Goal: Task Accomplishment & Management: Manage account settings

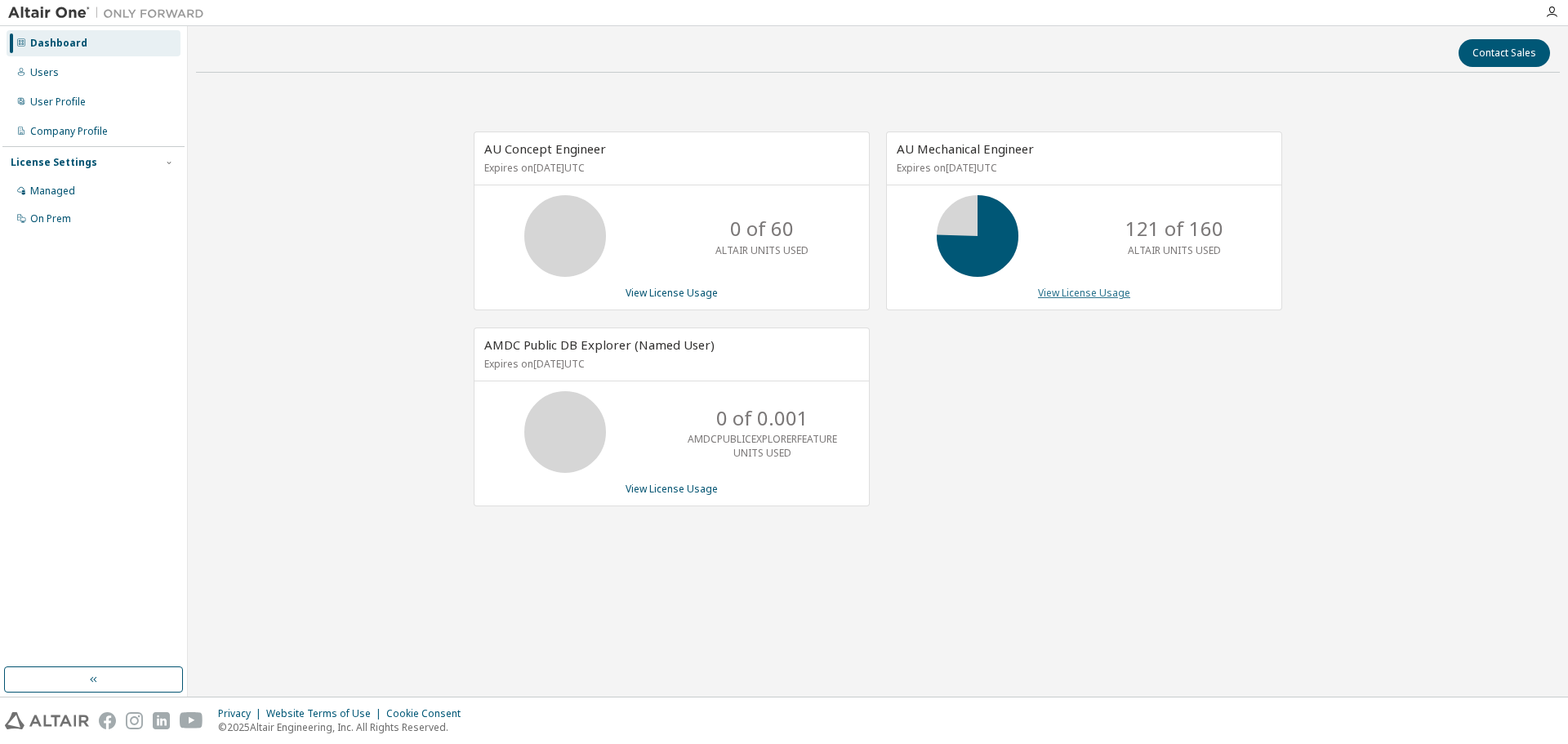
click at [1099, 294] on link "View License Usage" at bounding box center [1084, 293] width 93 height 14
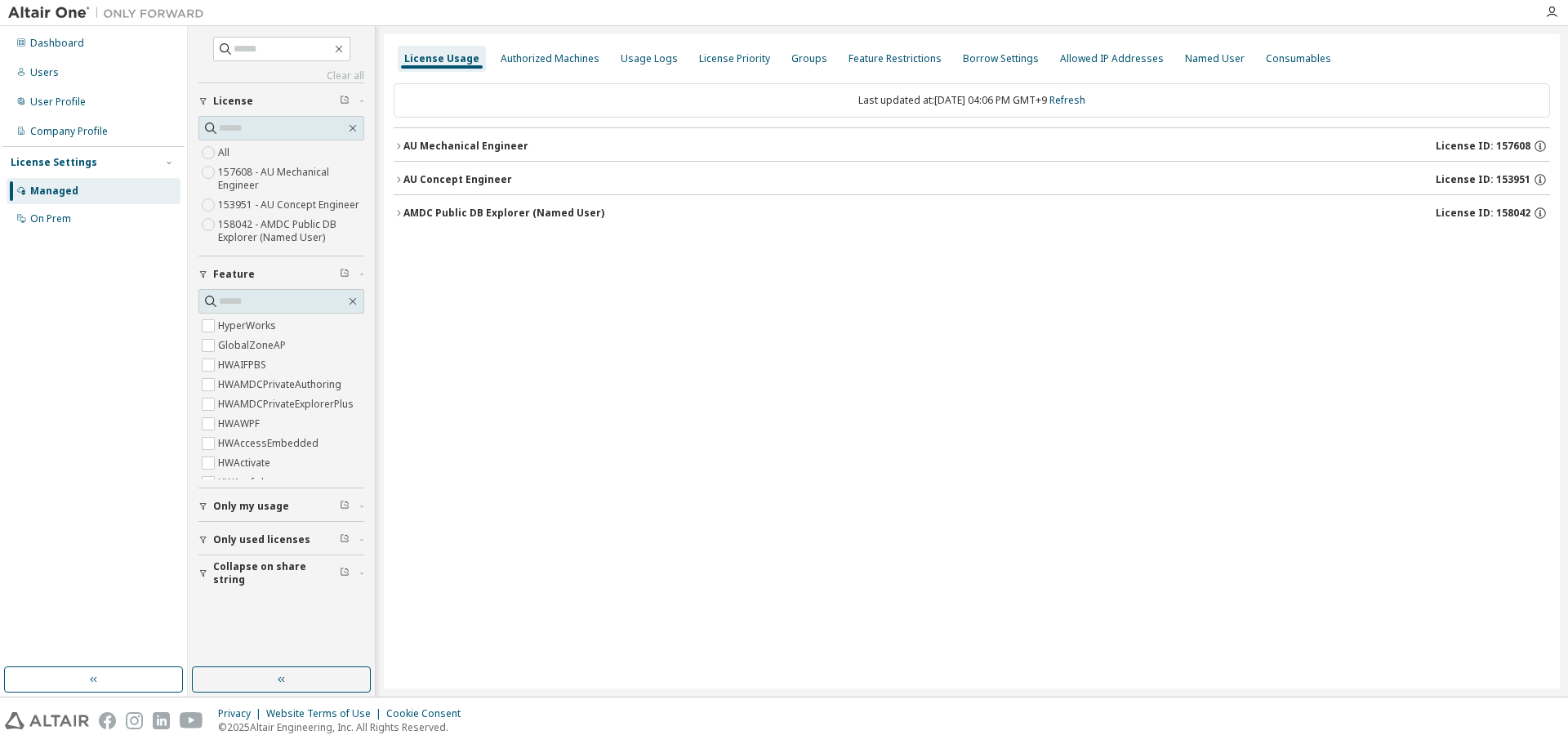
click at [205, 504] on icon "button" at bounding box center [203, 507] width 7 height 8
click at [399, 145] on icon "button" at bounding box center [398, 145] width 3 height 6
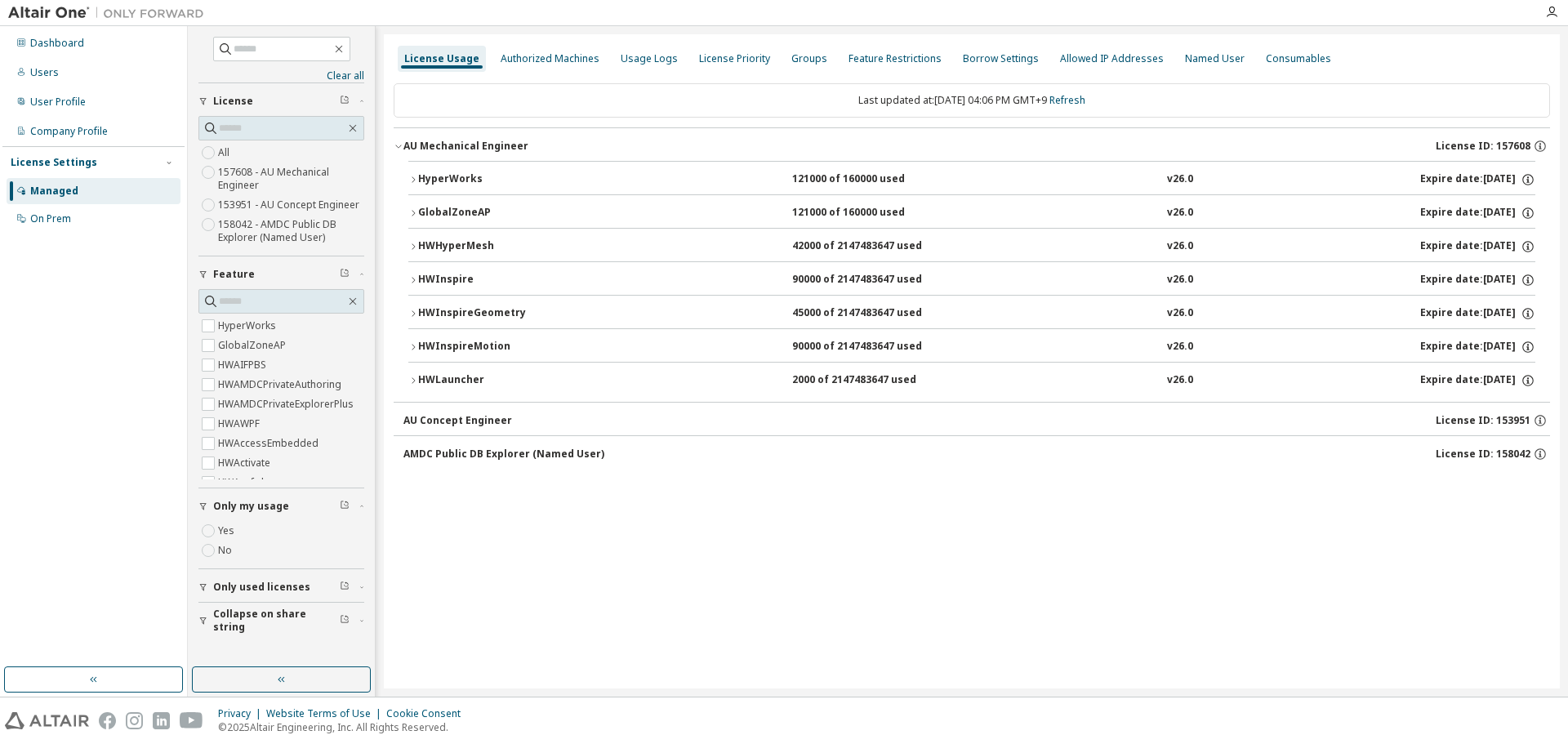
click at [410, 181] on icon "button" at bounding box center [414, 179] width 10 height 10
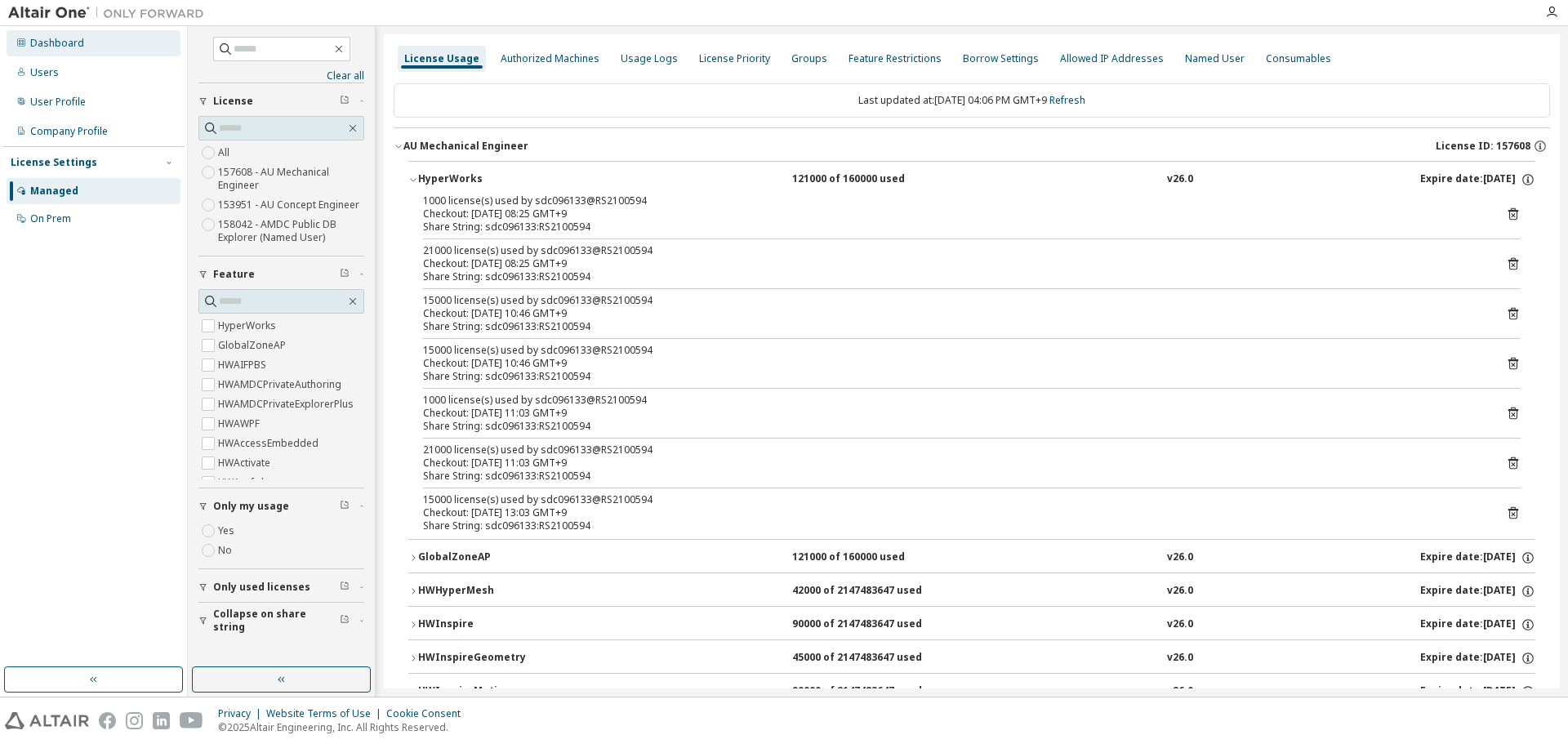
click at [69, 46] on div "Dashboard" at bounding box center [57, 43] width 54 height 13
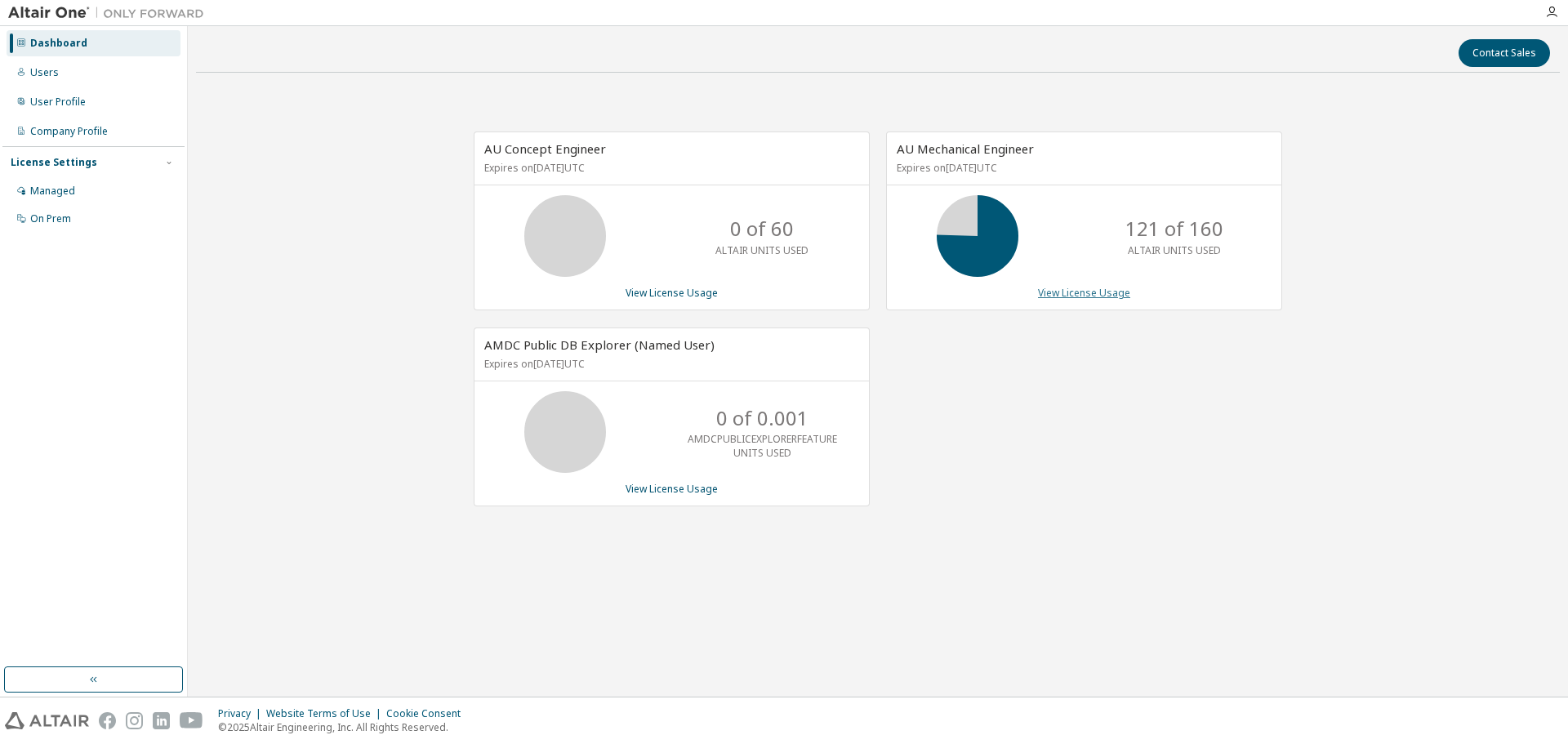
click at [1070, 296] on link "View License Usage" at bounding box center [1084, 293] width 93 height 14
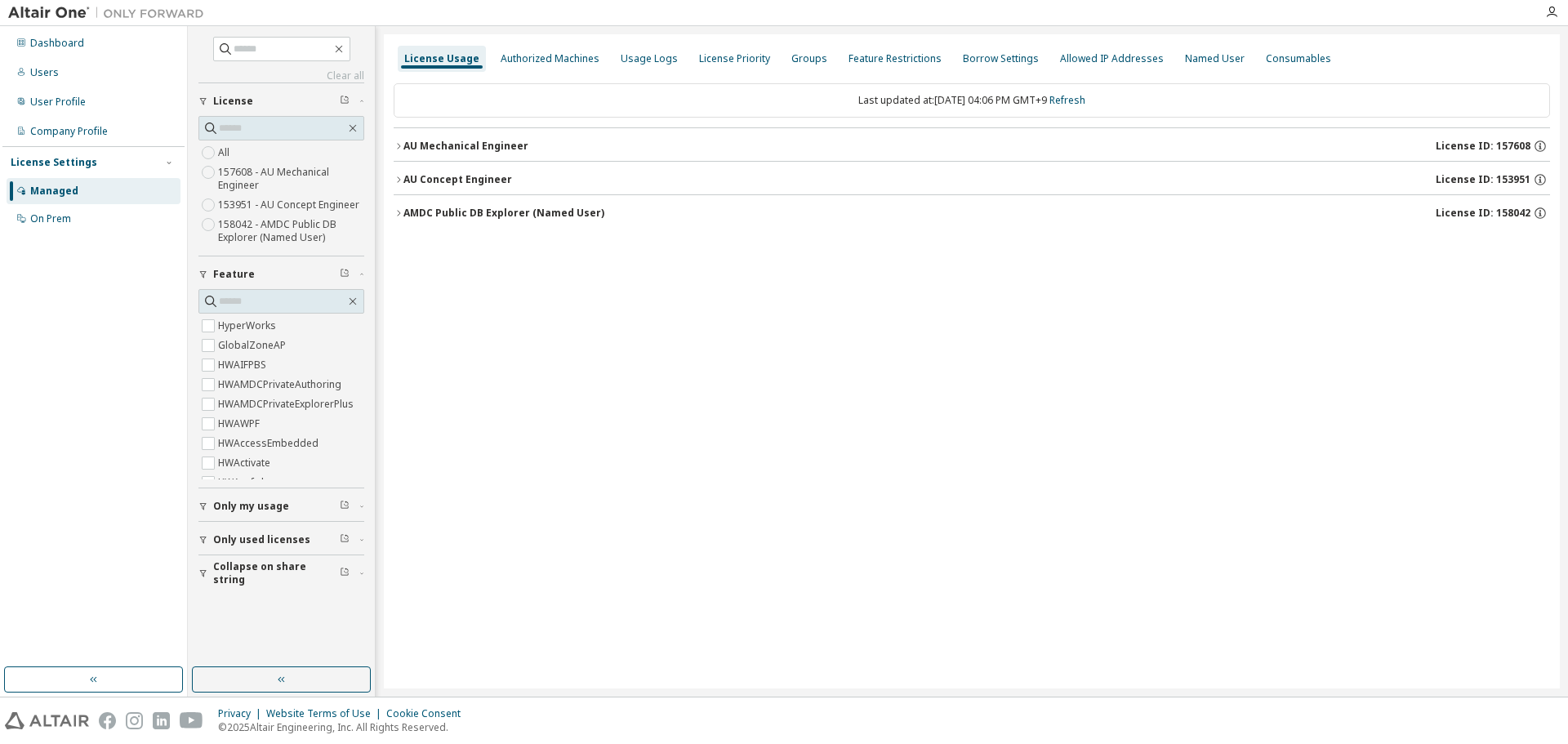
click at [203, 506] on icon "button" at bounding box center [203, 506] width 10 height 10
click at [398, 144] on icon "button" at bounding box center [398, 146] width 10 height 10
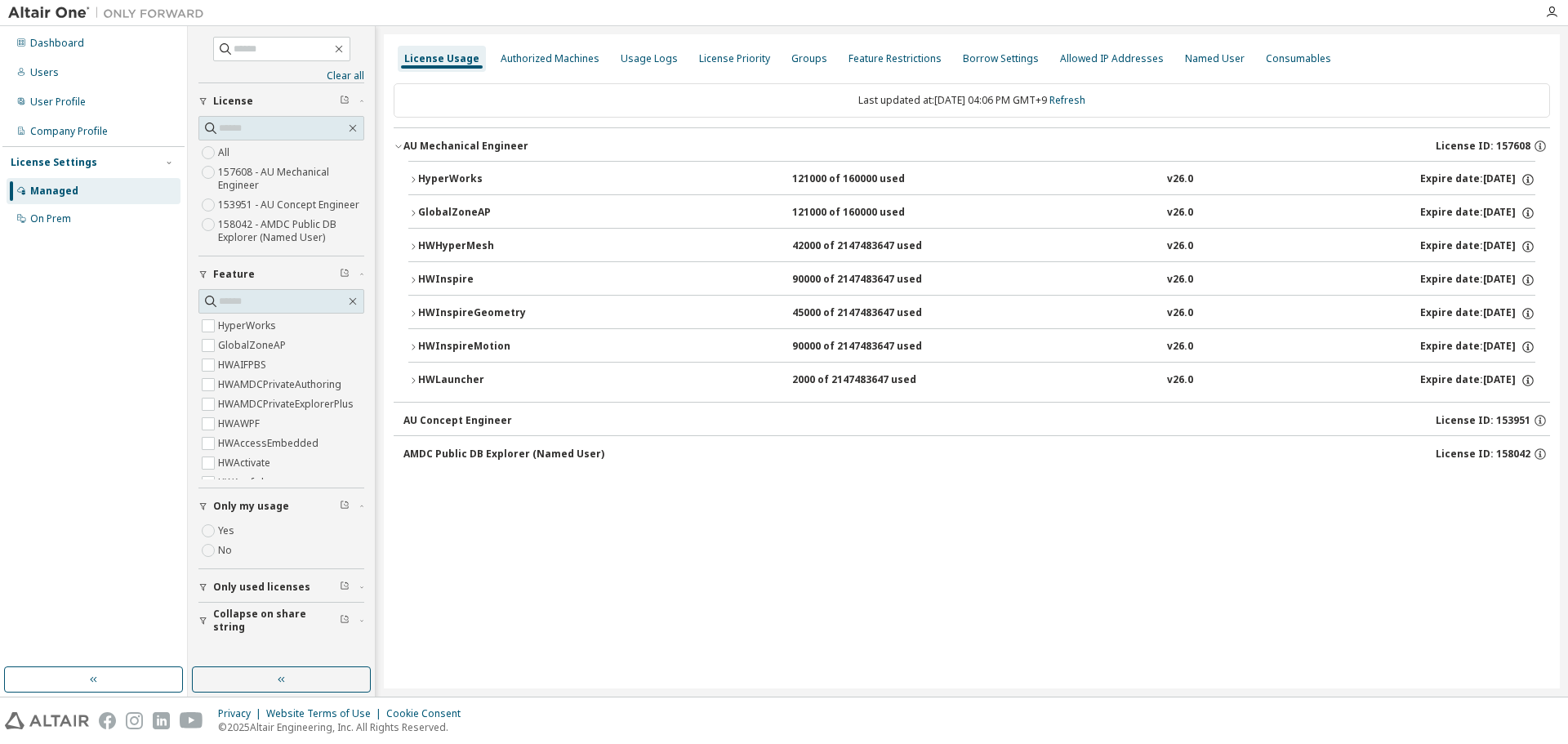
click at [411, 179] on icon "button" at bounding box center [414, 179] width 10 height 10
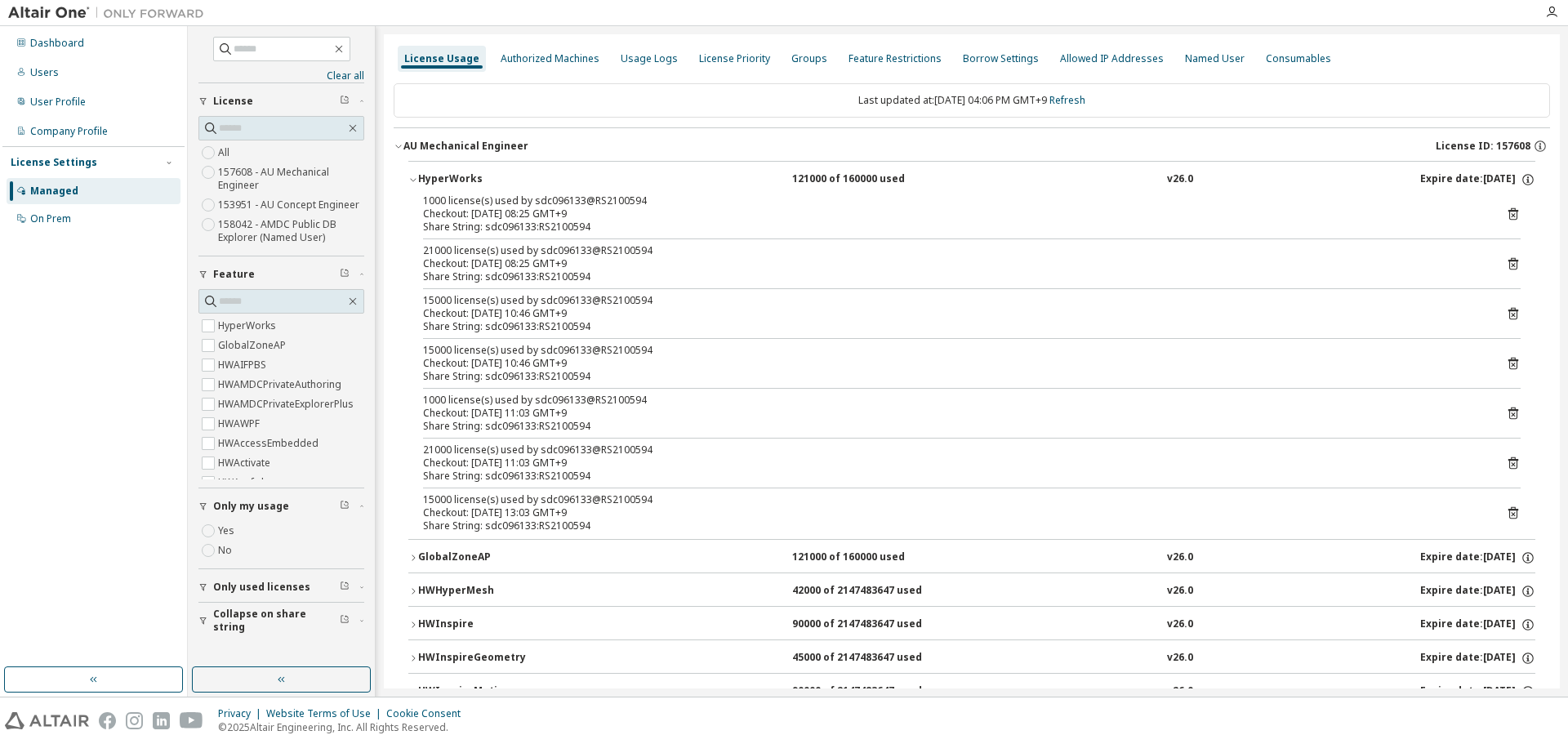
click at [398, 146] on icon "button" at bounding box center [398, 146] width 10 height 10
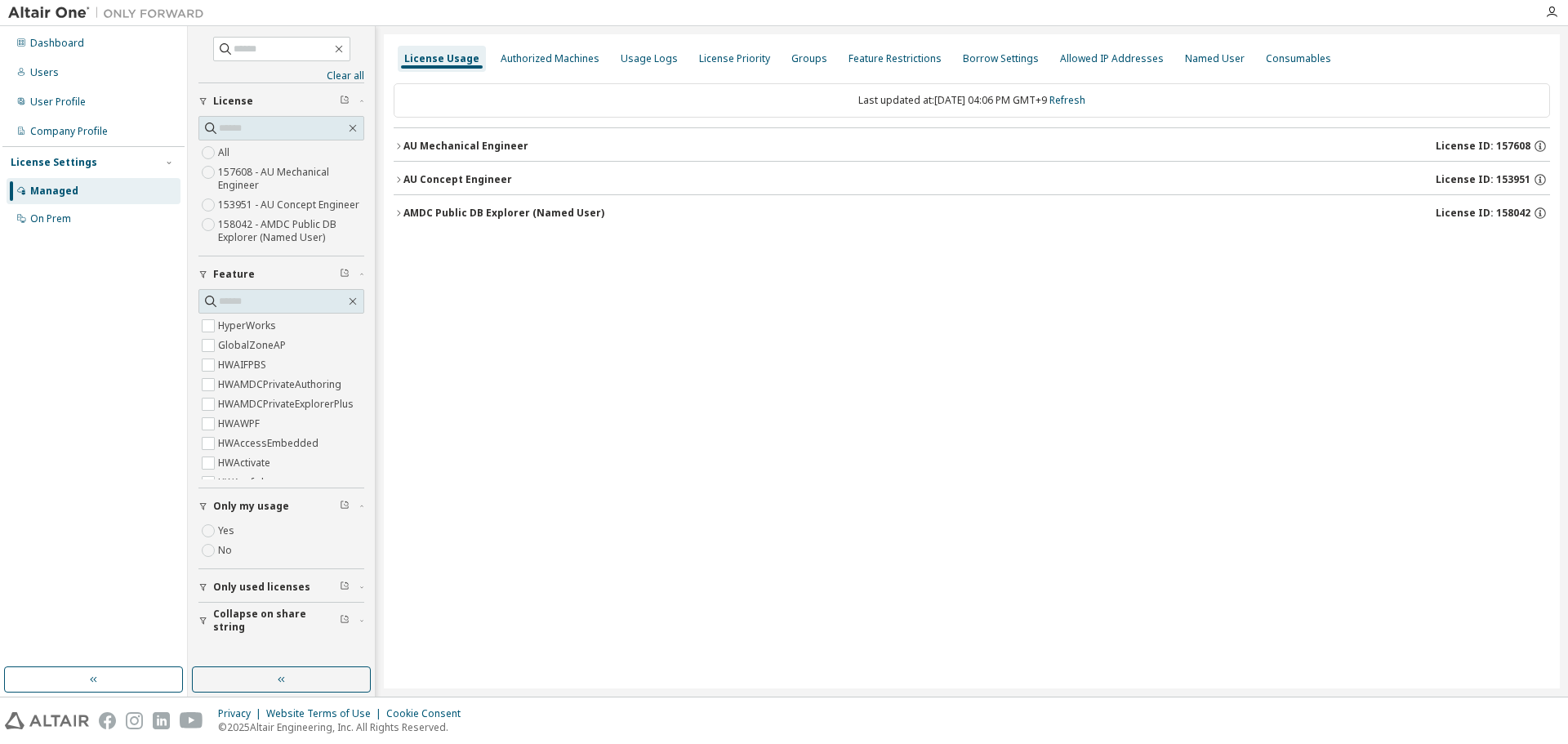
click at [392, 149] on div "License Usage Authorized Machines Usage Logs License Priority Groups Feature Re…" at bounding box center [971, 361] width 1176 height 654
click at [404, 143] on div "AU Mechanical Engineer" at bounding box center [466, 145] width 125 height 13
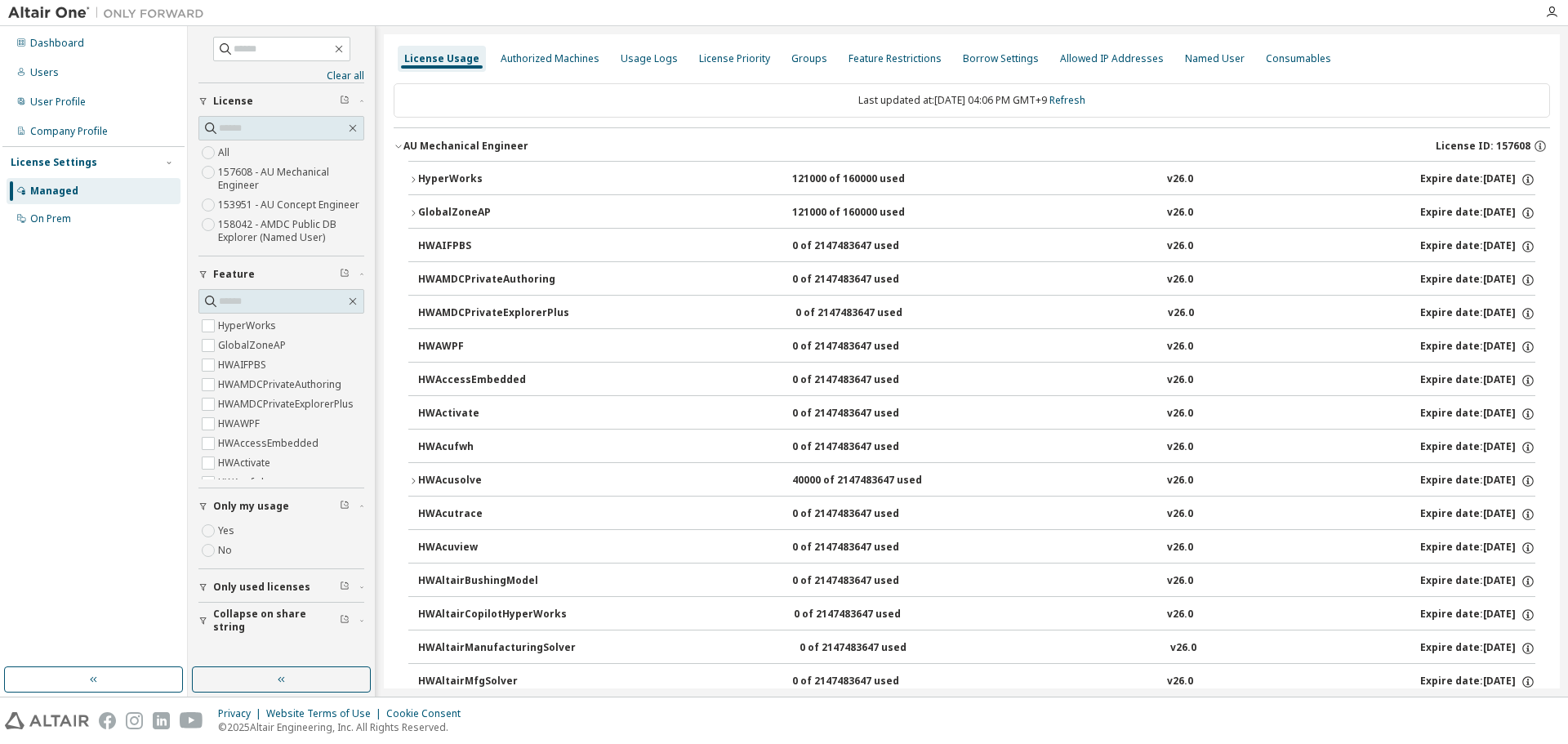
drag, startPoint x: 410, startPoint y: 180, endPoint x: 416, endPoint y: 188, distance: 10.0
click at [409, 180] on icon "button" at bounding box center [414, 179] width 10 height 10
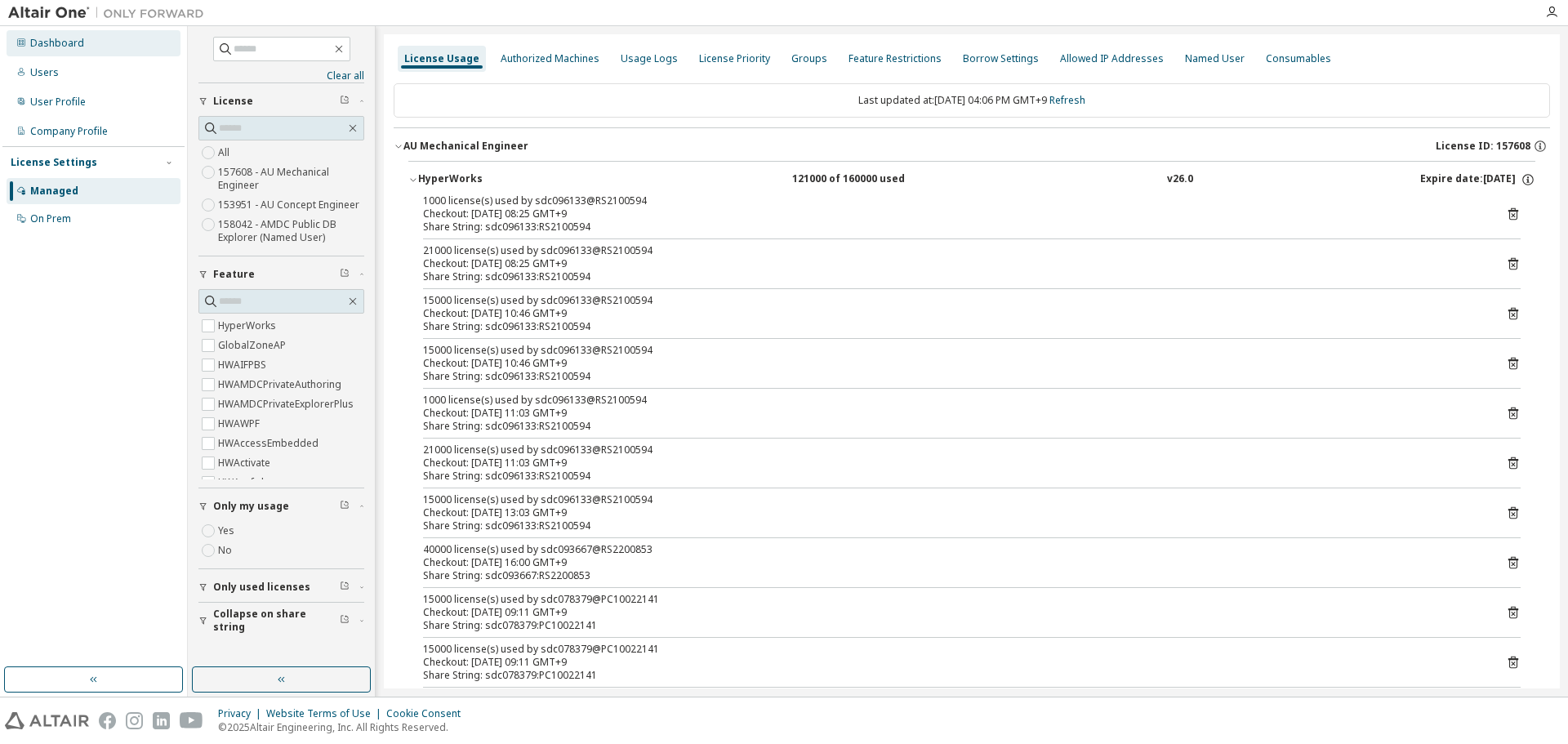
click at [45, 41] on div "Dashboard" at bounding box center [57, 43] width 54 height 13
